Goal: Transaction & Acquisition: Purchase product/service

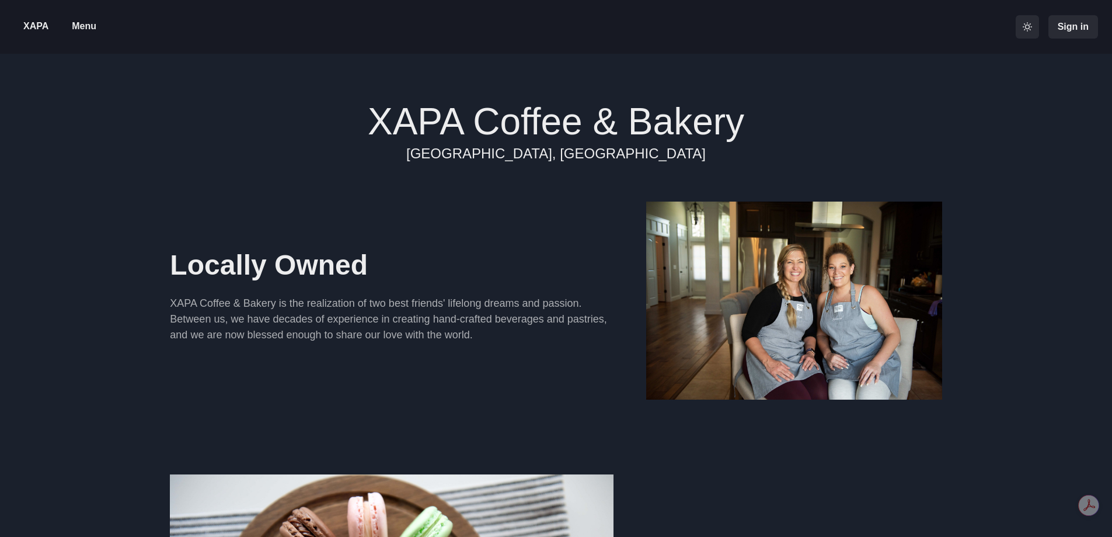
click at [86, 27] on p "Menu" at bounding box center [84, 26] width 25 height 14
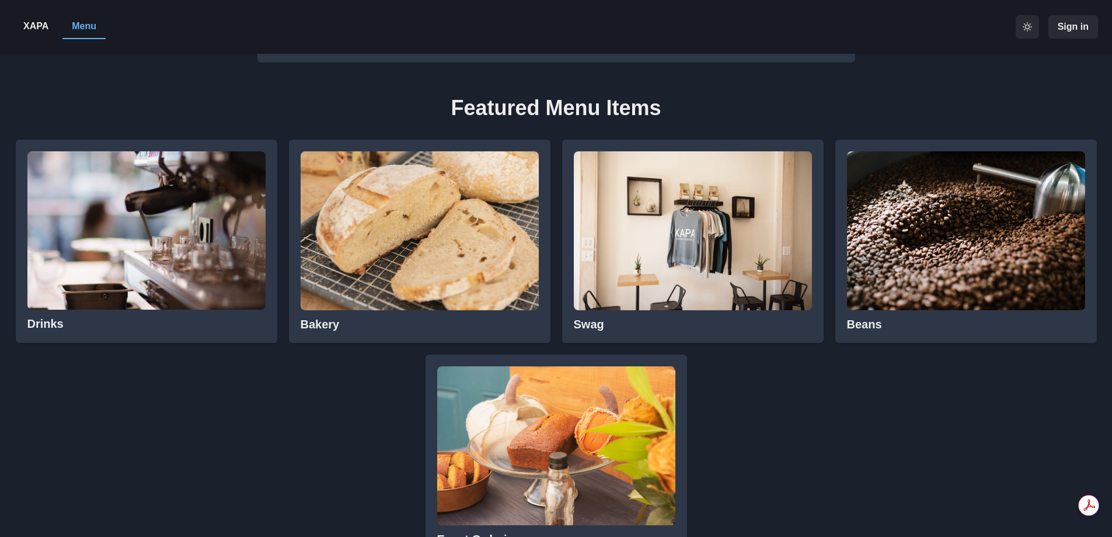
scroll to position [526, 0]
click at [388, 282] on img at bounding box center [420, 230] width 238 height 159
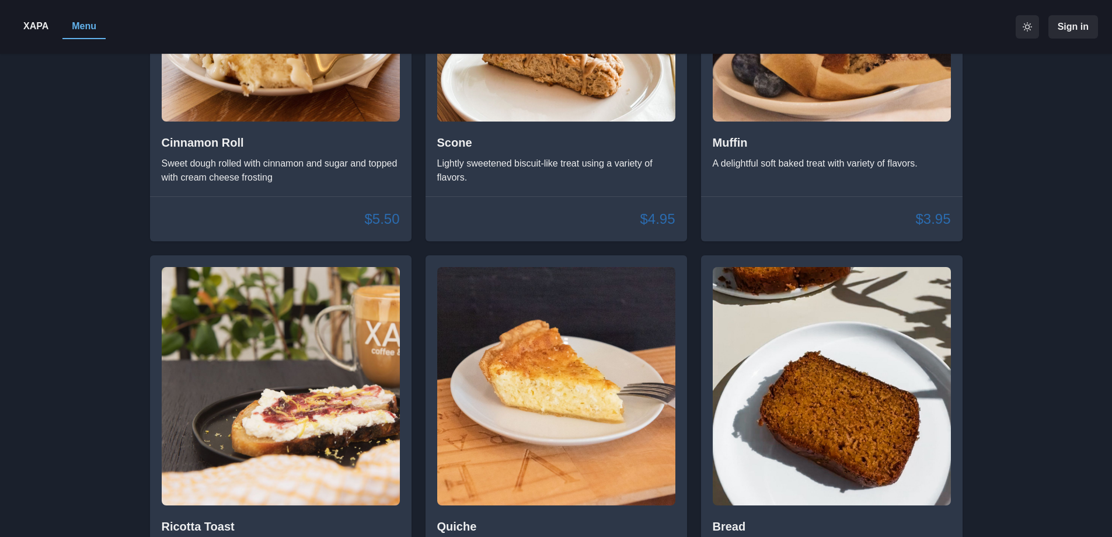
scroll to position [2044, 0]
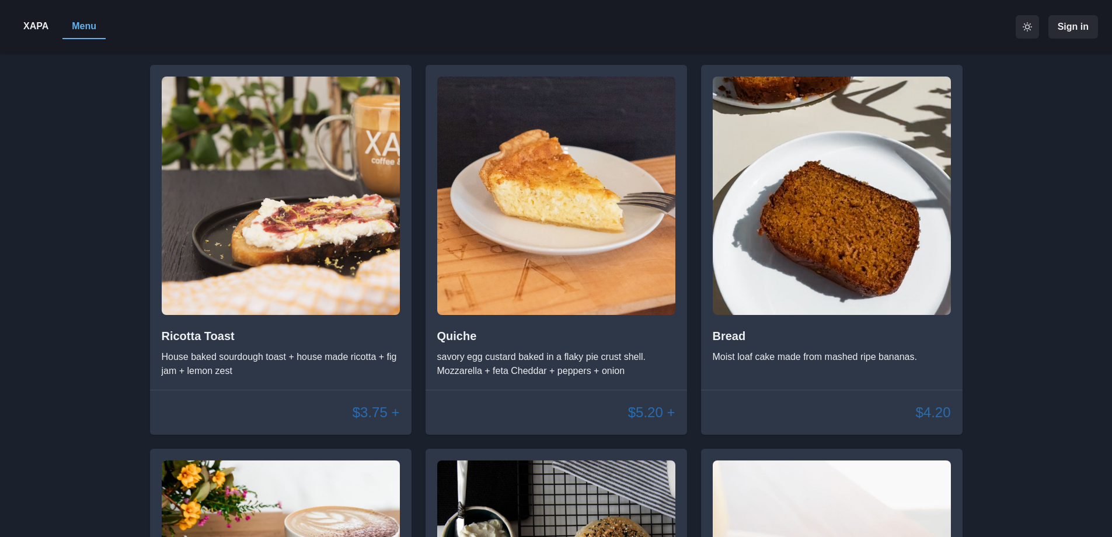
click at [568, 344] on div "Quiche savory egg custard baked in a flaky pie crust shell. Mozzarella + feta C…" at bounding box center [556, 353] width 238 height 49
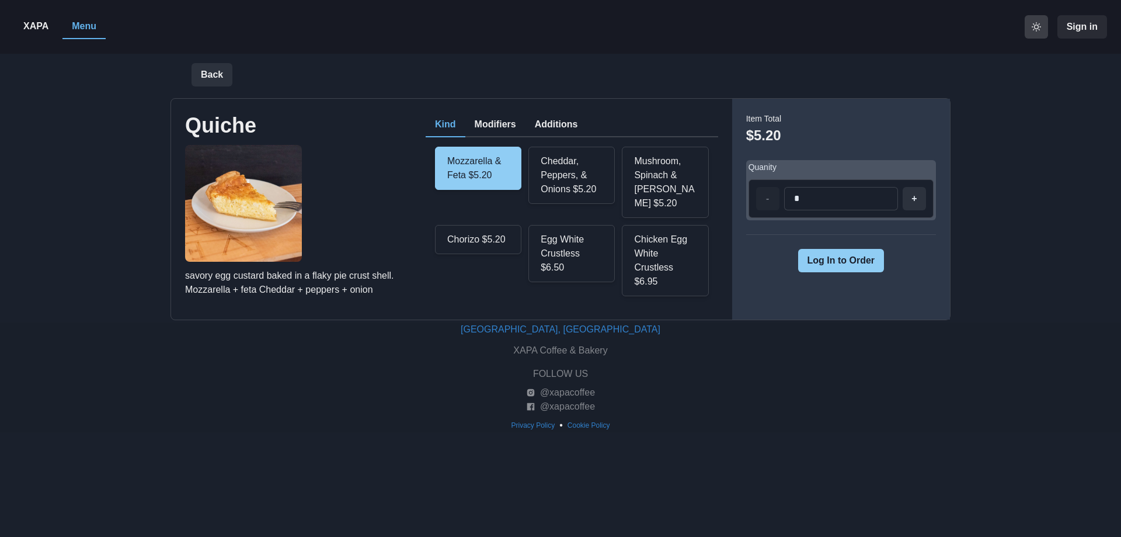
click at [1038, 30] on icon "active light theme mode" at bounding box center [1036, 26] width 9 height 9
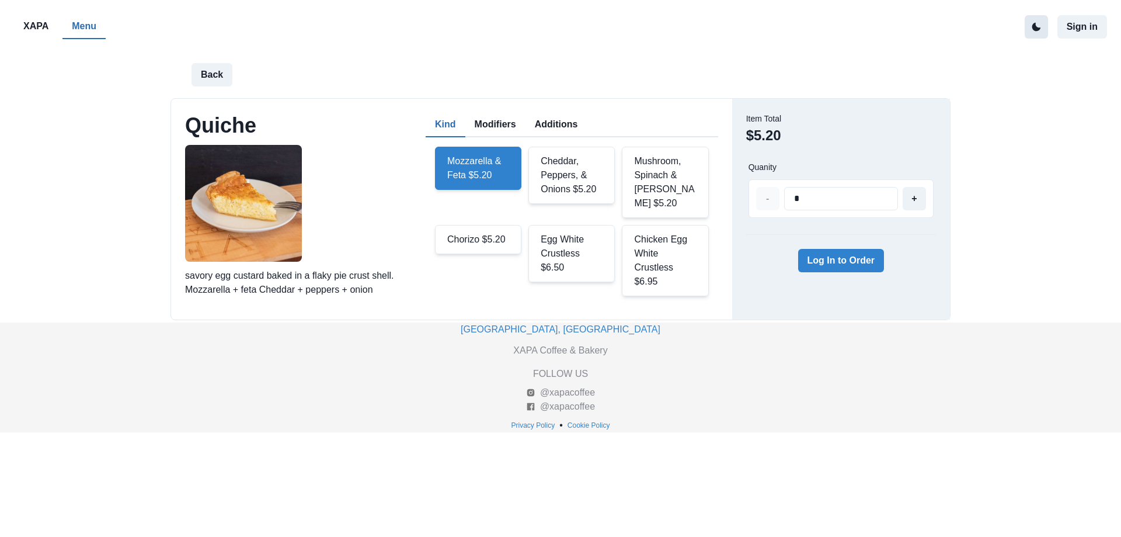
click at [497, 122] on button "Modifiers" at bounding box center [495, 125] width 60 height 25
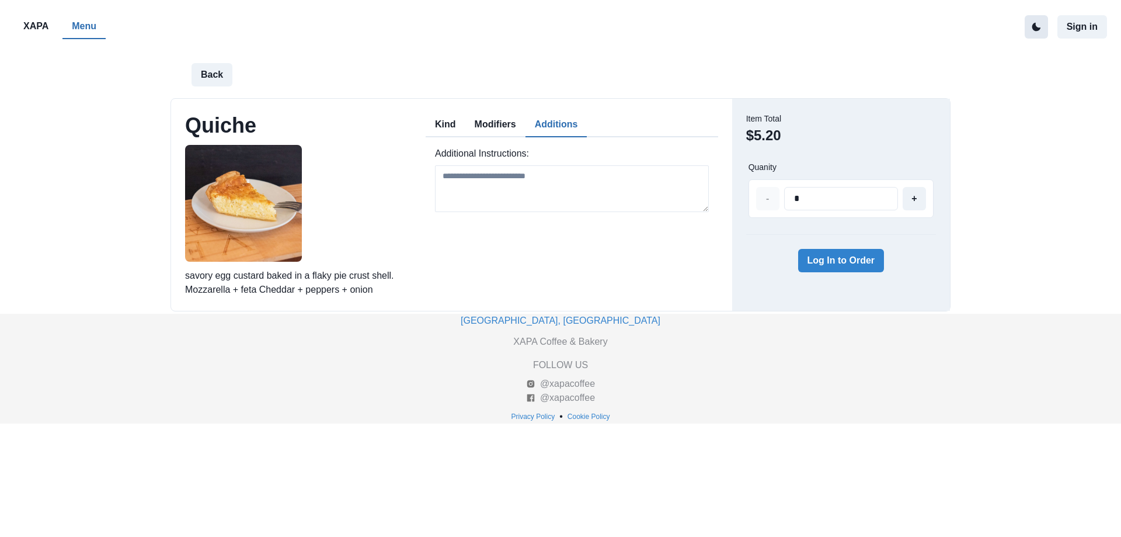
click at [556, 123] on button "Additions" at bounding box center [557, 125] width 62 height 25
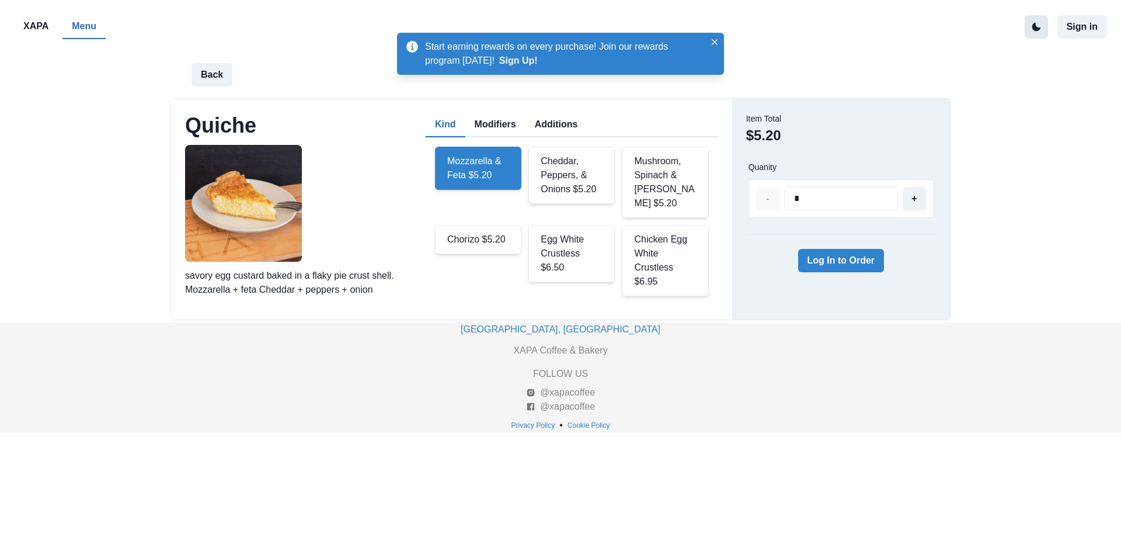
click at [441, 124] on button "Kind" at bounding box center [446, 125] width 40 height 25
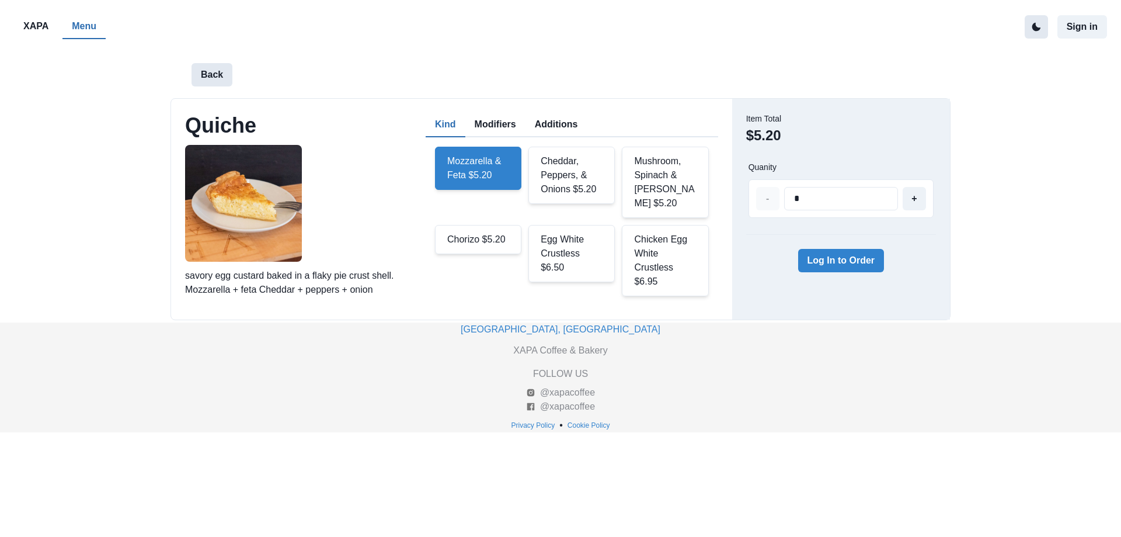
click at [220, 71] on button "Back" at bounding box center [212, 74] width 41 height 23
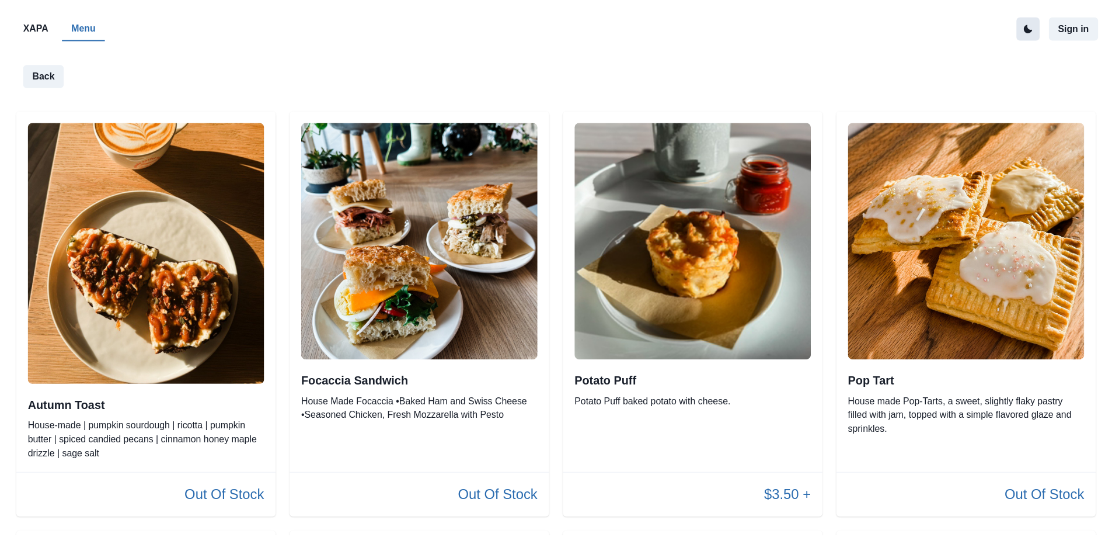
scroll to position [2197, 0]
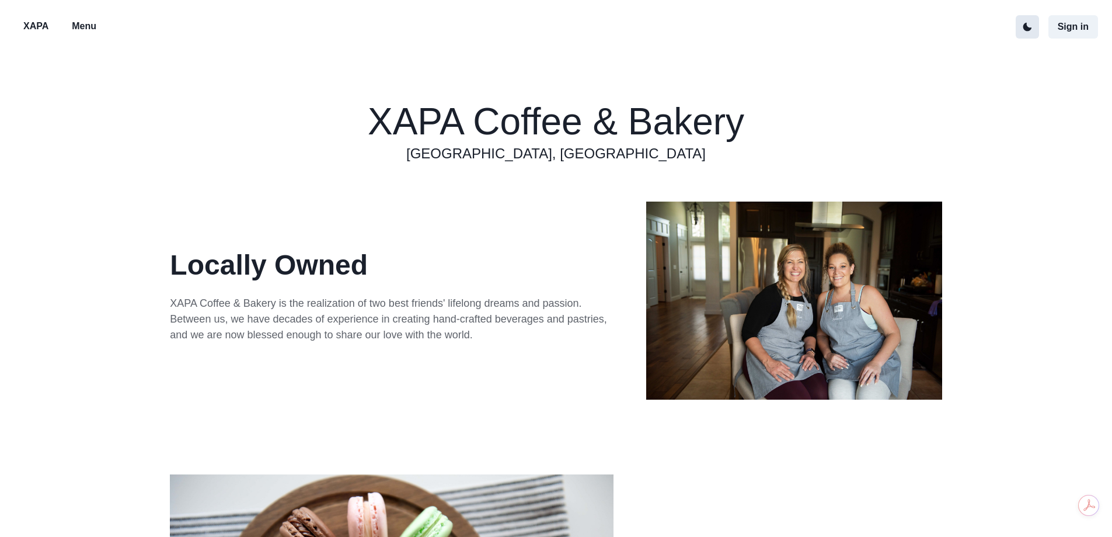
click at [37, 29] on p "XAPA" at bounding box center [35, 26] width 25 height 14
click at [1087, 23] on button "Sign in" at bounding box center [1074, 26] width 50 height 23
